Goal: Transaction & Acquisition: Purchase product/service

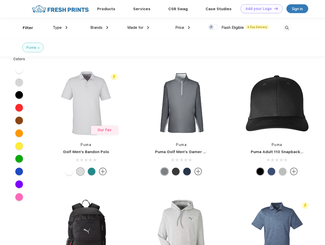
click at [260, 9] on link "Add your Logo Design Tool" at bounding box center [262, 8] width 42 height 9
click at [0, 0] on div "Design Tool" at bounding box center [0, 0] width 0 height 0
click at [274, 8] on link "Add your Logo Design Tool" at bounding box center [262, 8] width 42 height 9
click at [25, 28] on div "Filter" at bounding box center [28, 28] width 10 height 6
click at [60, 28] on span "Type" at bounding box center [57, 27] width 9 height 5
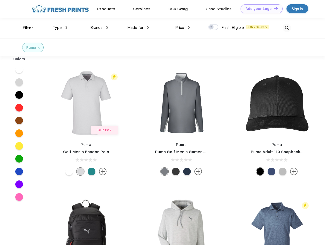
click at [99, 28] on span "Brands" at bounding box center [96, 27] width 12 height 5
click at [138, 28] on span "Made for" at bounding box center [135, 27] width 16 height 5
click at [183, 28] on span "Price" at bounding box center [180, 27] width 9 height 5
click at [214, 27] on div at bounding box center [213, 27] width 10 height 6
click at [212, 27] on input "checkbox" at bounding box center [209, 25] width 3 height 3
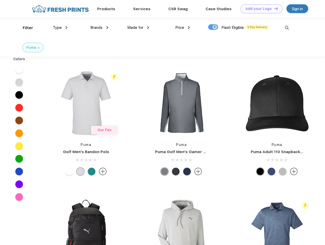
click at [287, 28] on img at bounding box center [287, 28] width 8 height 8
